Goal: Task Accomplishment & Management: Manage account settings

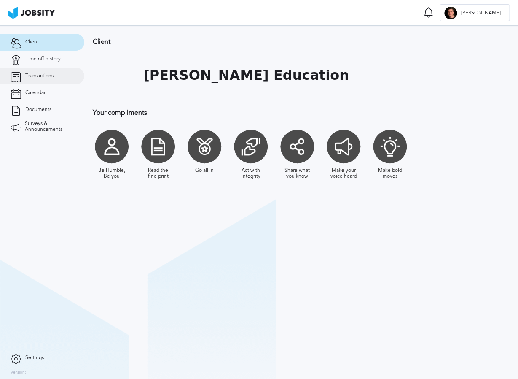
click at [37, 77] on span "Transactions" at bounding box center [39, 76] width 28 height 6
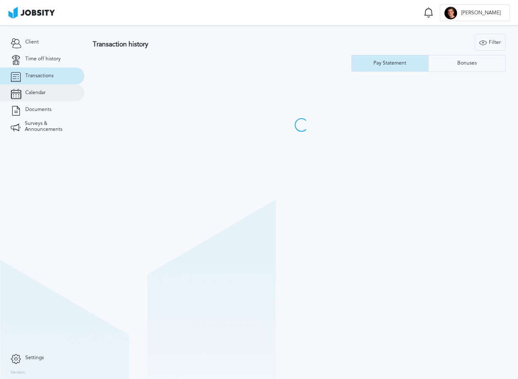
click at [36, 98] on link "Calendar" at bounding box center [42, 92] width 84 height 17
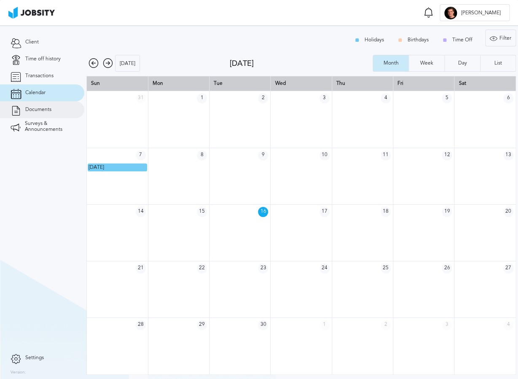
click at [35, 112] on span "Documents" at bounding box center [38, 110] width 26 height 6
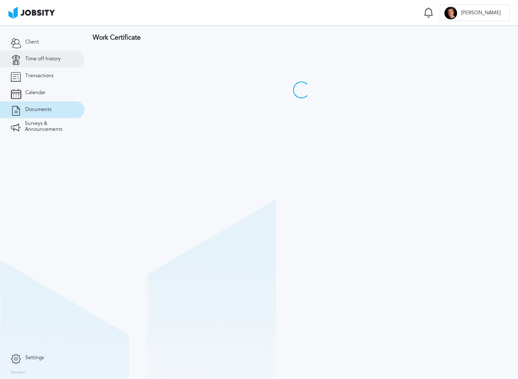
click at [36, 57] on span "Time off history" at bounding box center [42, 59] width 35 height 6
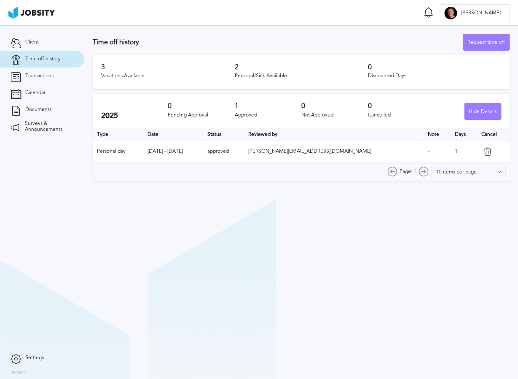
click at [215, 268] on section "Time off history Request time off 3 Vacations Available 2 Personal/Sick Availab…" at bounding box center [301, 201] width 434 height 353
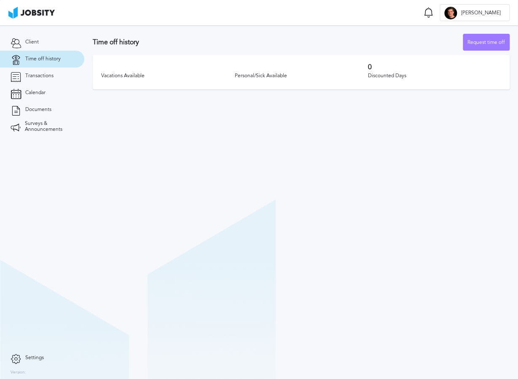
click at [309, 83] on div "Vacations Available Personal/Sick Available 0 Discounted Days" at bounding box center [301, 72] width 417 height 35
